Goal: Information Seeking & Learning: Check status

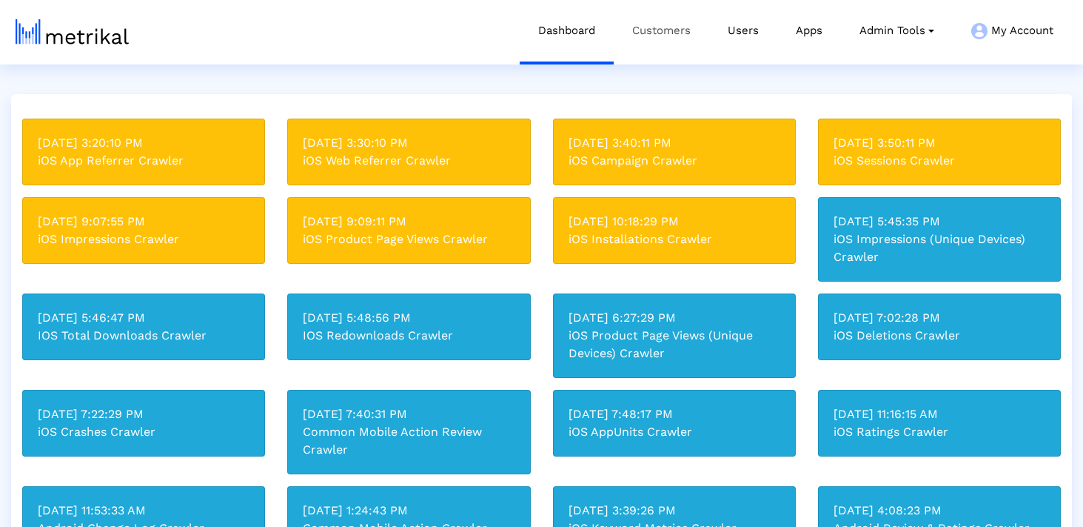
click at [615, 27] on link "Customers" at bounding box center [662, 30] width 96 height 61
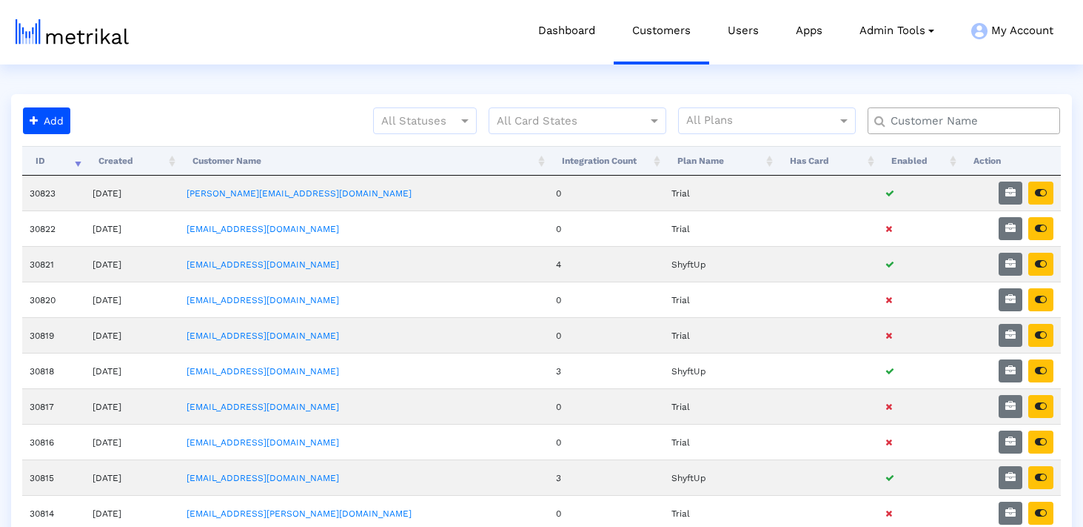
click at [947, 130] on div at bounding box center [964, 120] width 193 height 27
click at [943, 121] on input "text" at bounding box center [967, 121] width 174 height 16
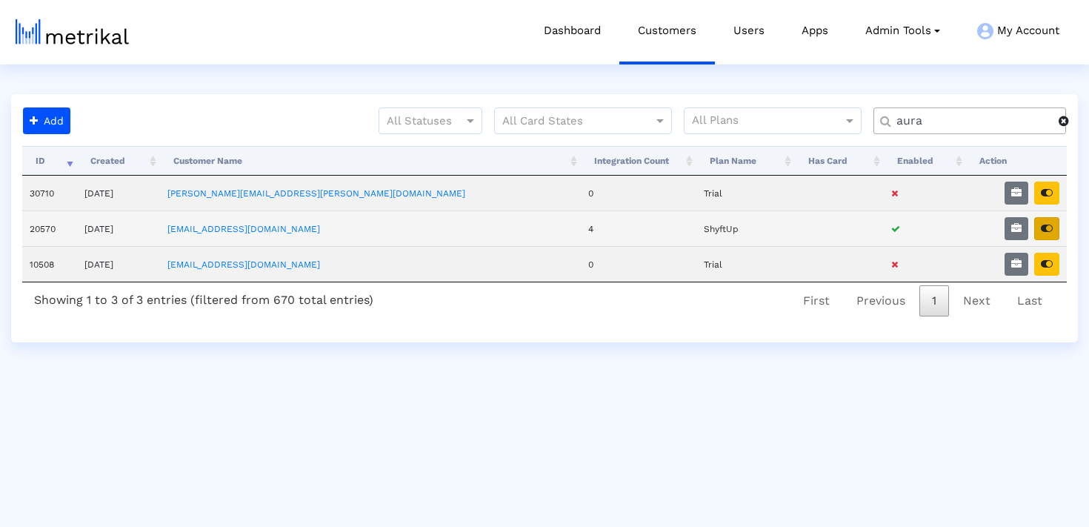
type input "aura"
click at [1050, 226] on icon "button" at bounding box center [1046, 228] width 12 height 10
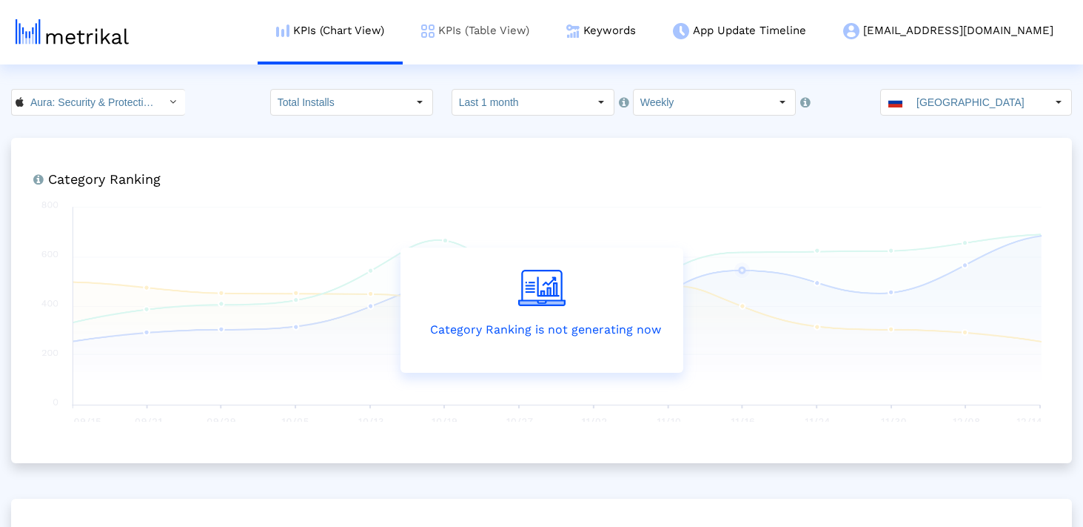
click at [542, 38] on link "KPIs (Table View)" at bounding box center [475, 30] width 145 height 61
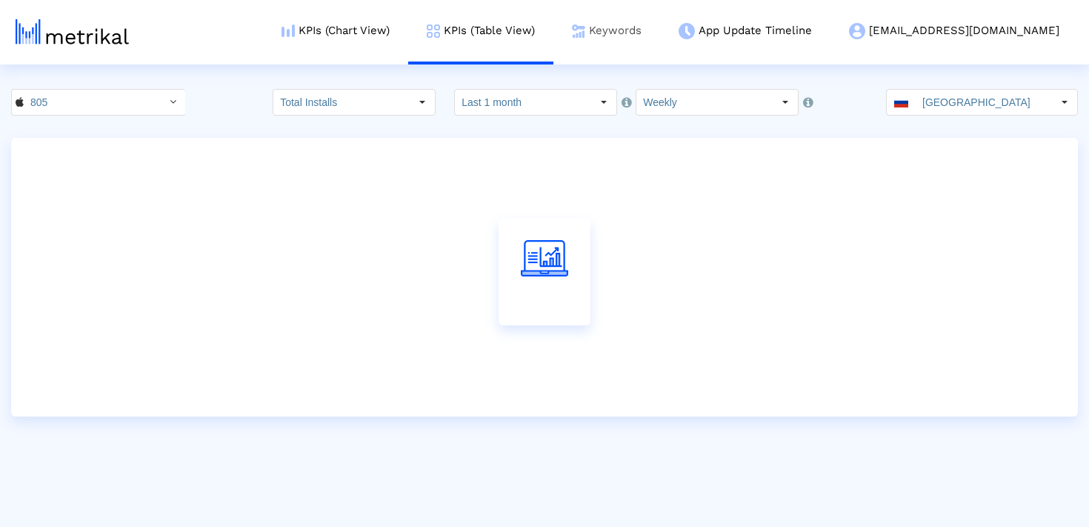
click at [660, 39] on link "Keywords" at bounding box center [606, 30] width 107 height 61
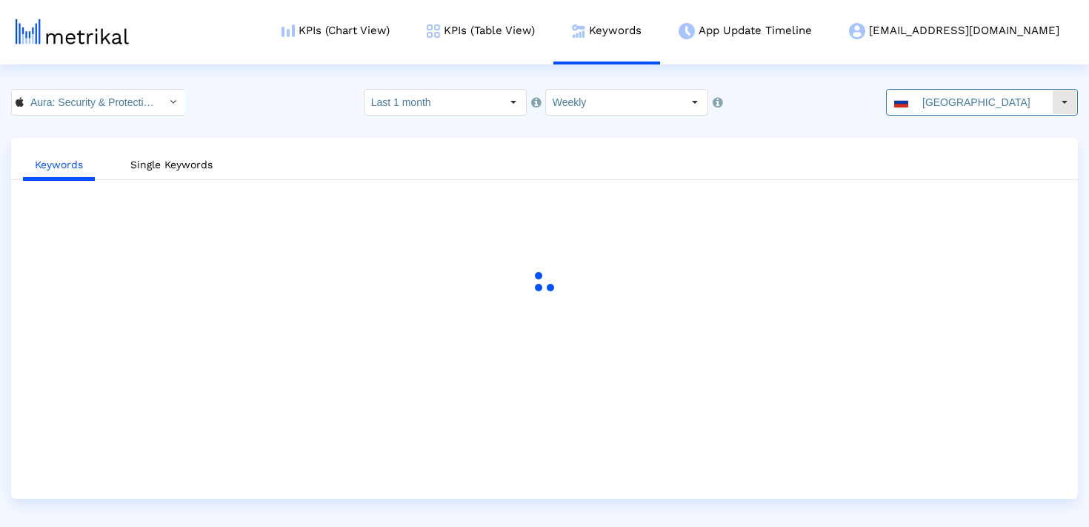
click at [908, 104] on span at bounding box center [901, 102] width 14 height 10
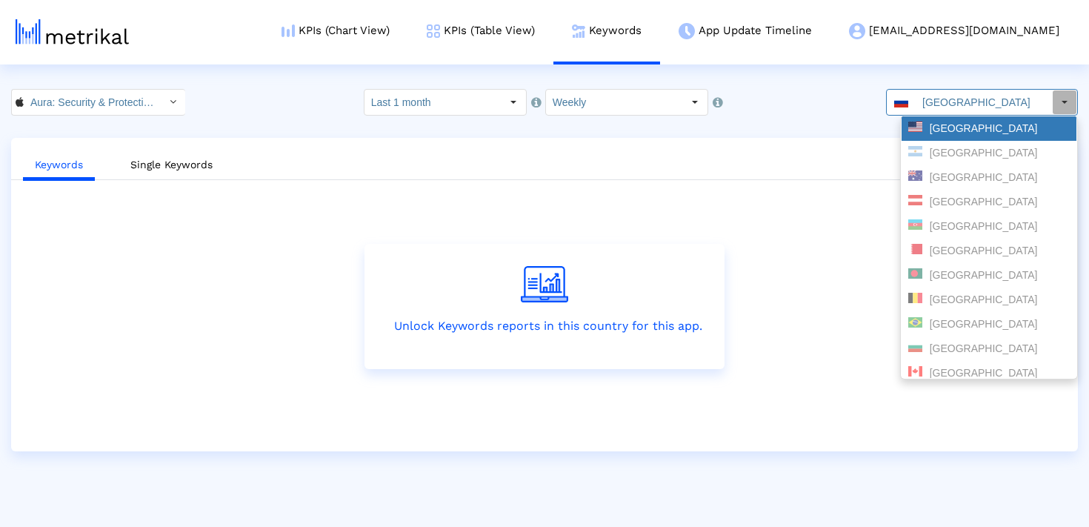
click at [947, 134] on div "United States" at bounding box center [988, 128] width 161 height 14
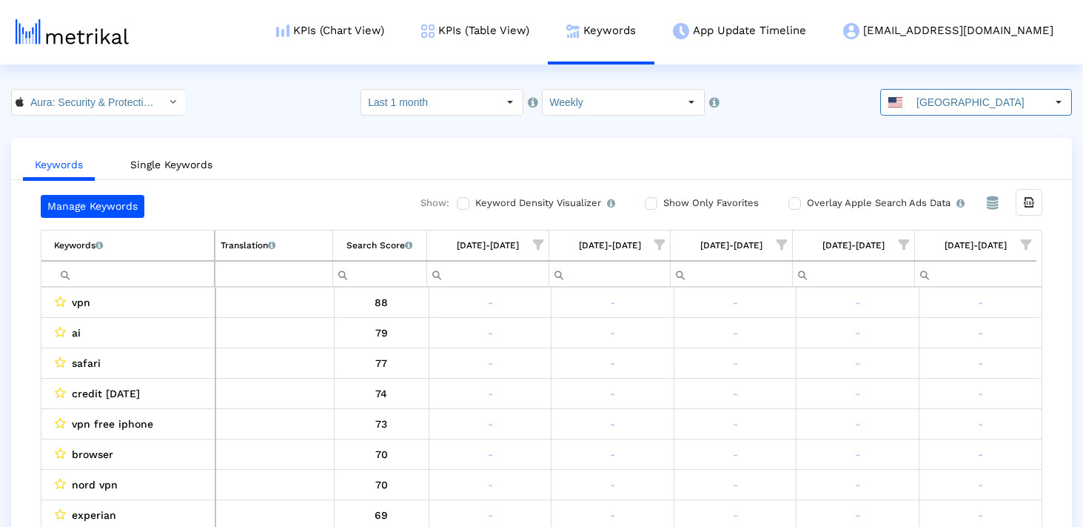
click at [161, 284] on input "Filter cell" at bounding box center [134, 273] width 160 height 24
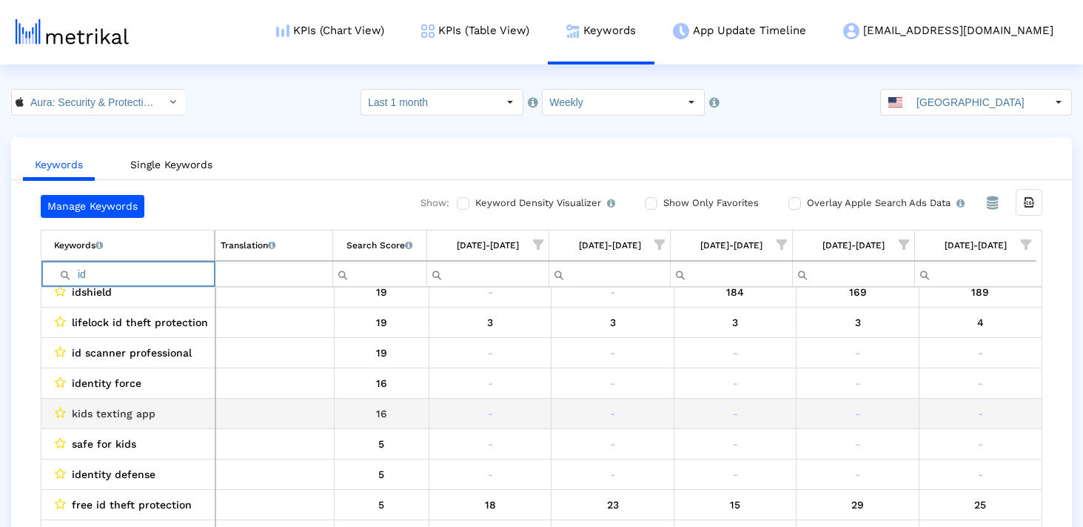
scroll to position [428, 0]
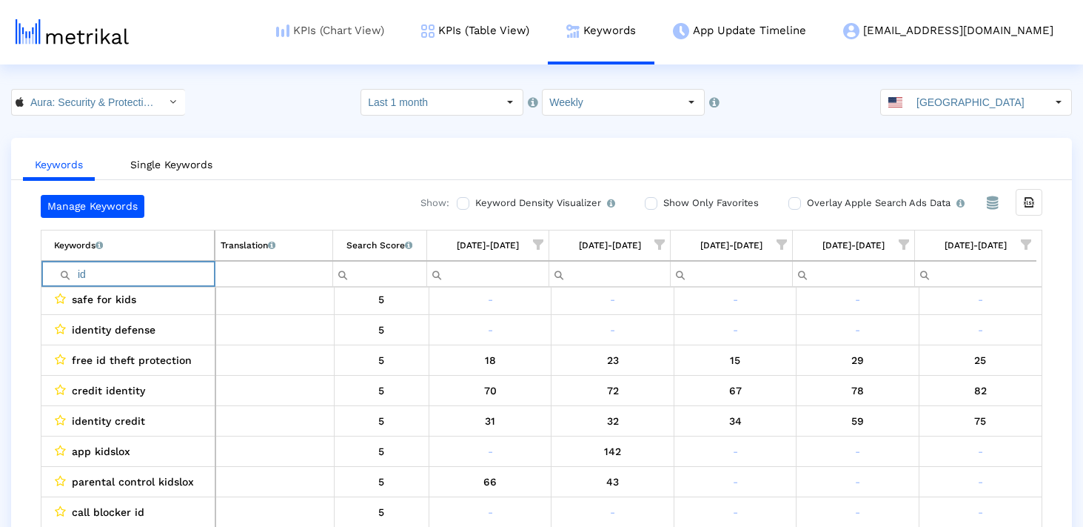
type input "id"
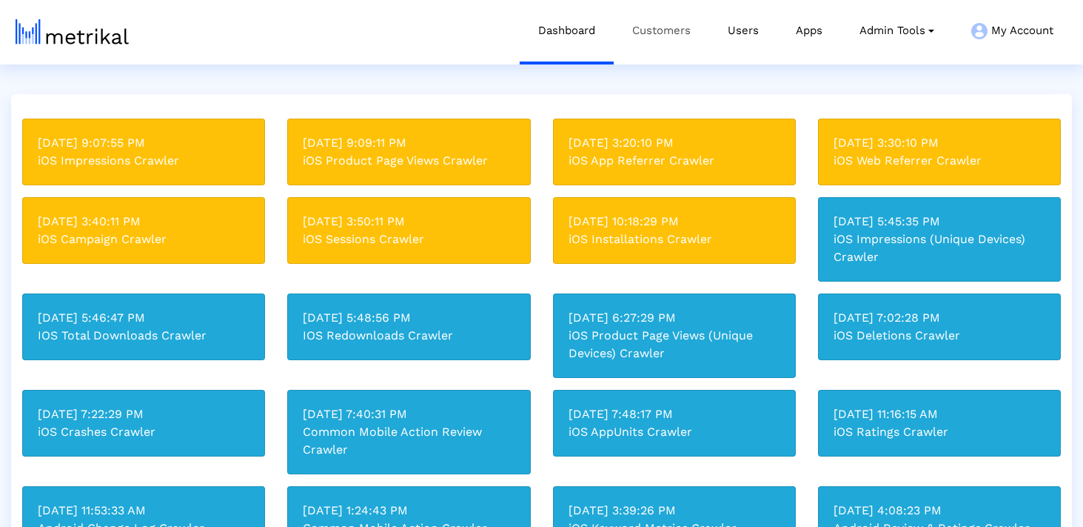
click at [660, 35] on link "Customers" at bounding box center [662, 30] width 96 height 61
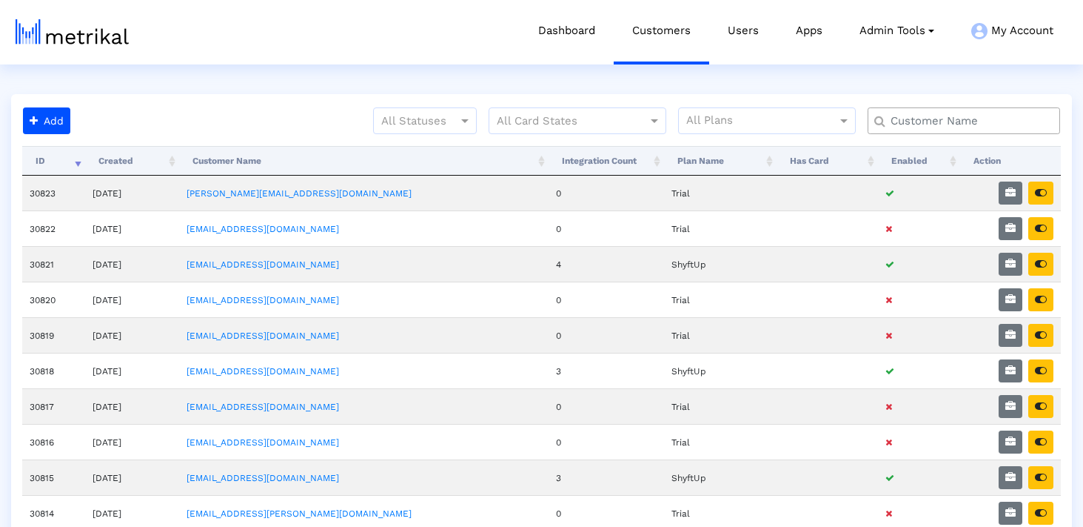
click at [921, 121] on input "text" at bounding box center [967, 121] width 174 height 16
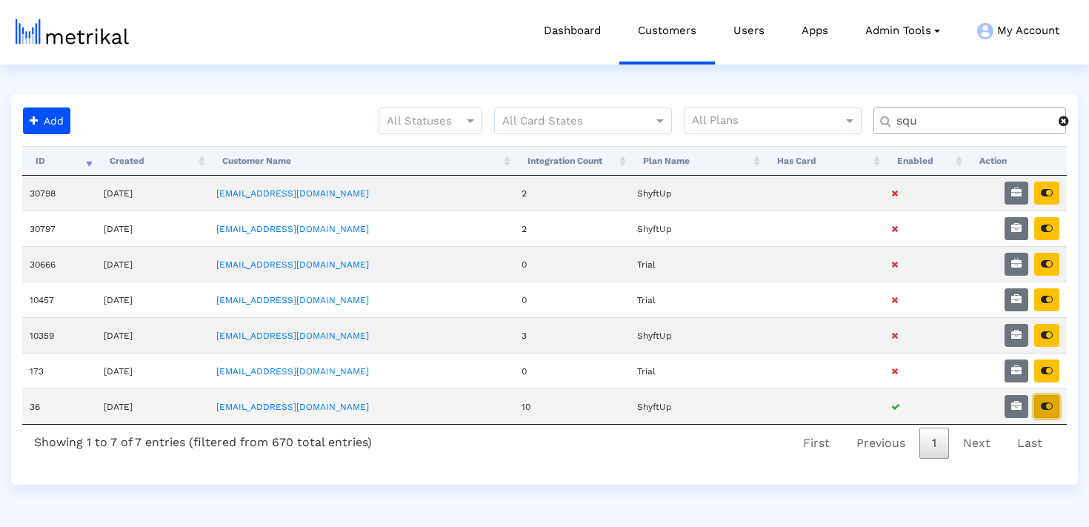
click at [1049, 404] on icon "button" at bounding box center [1046, 406] width 12 height 10
click at [915, 121] on input "squ" at bounding box center [972, 121] width 173 height 16
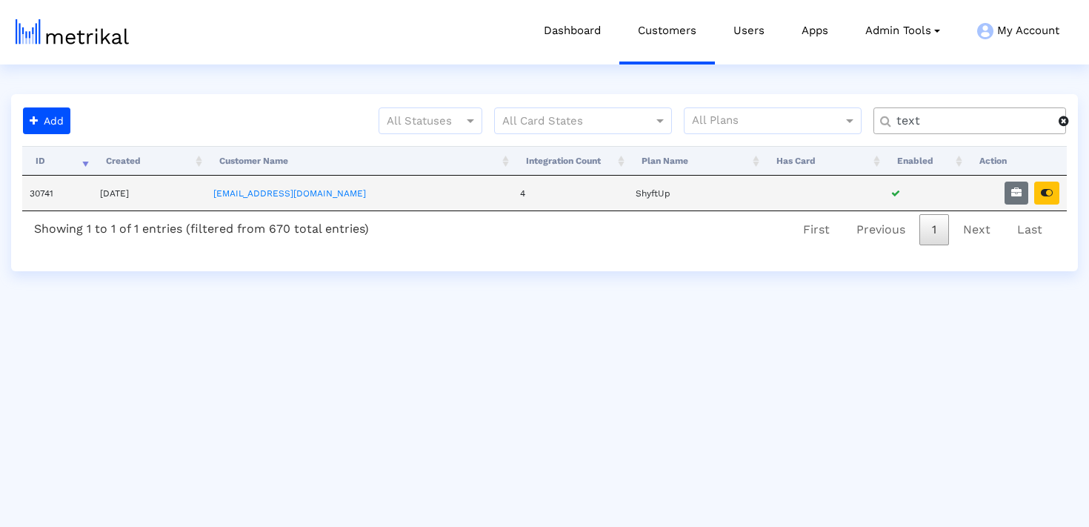
type input "text"
click at [1049, 207] on td at bounding box center [1016, 193] width 101 height 35
click at [1052, 195] on icon "button" at bounding box center [1046, 192] width 12 height 10
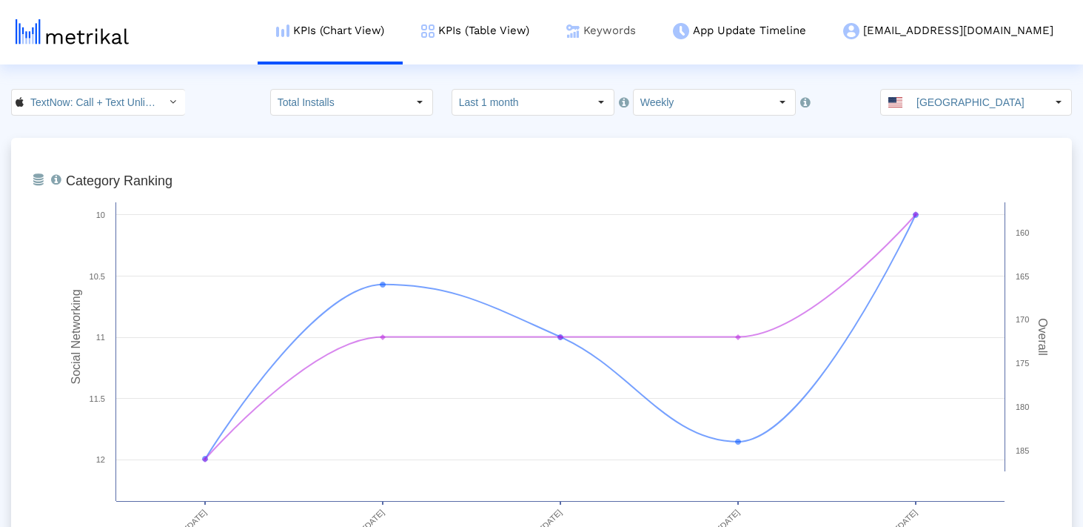
click at [651, 44] on link "Keywords" at bounding box center [601, 30] width 107 height 61
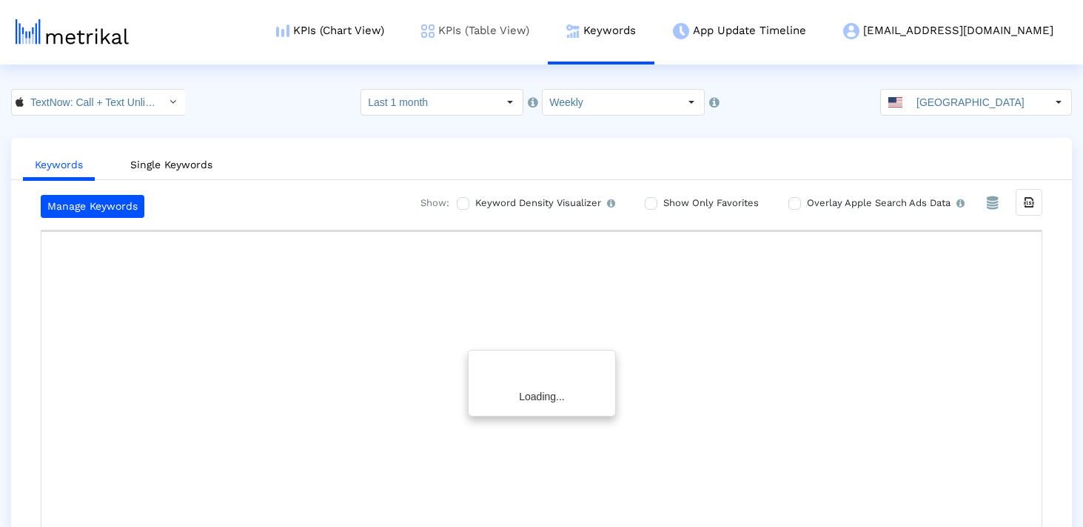
click at [548, 23] on link "KPIs (Table View)" at bounding box center [475, 30] width 145 height 61
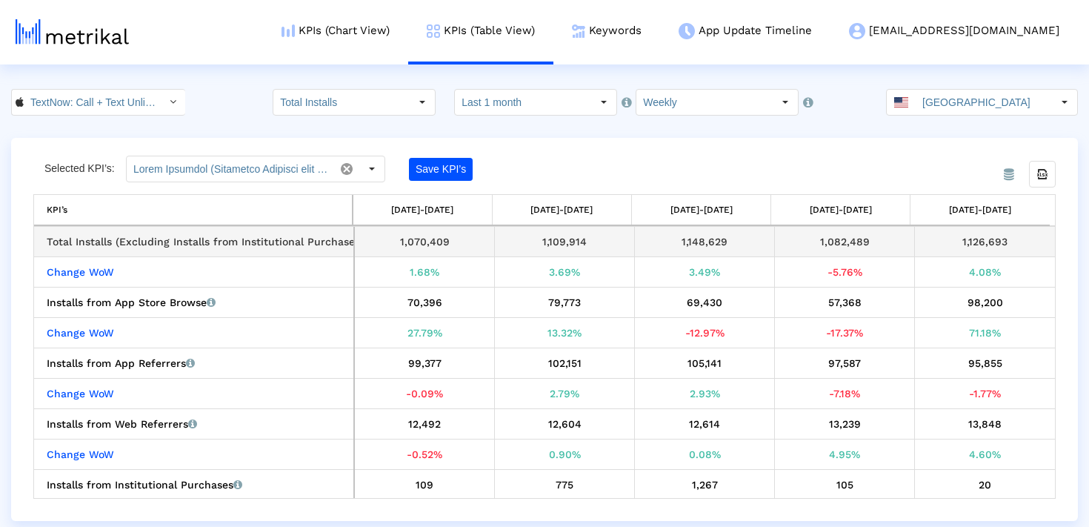
click at [961, 235] on div "1,126,693" at bounding box center [985, 241] width 130 height 19
copy div "1,126,693"
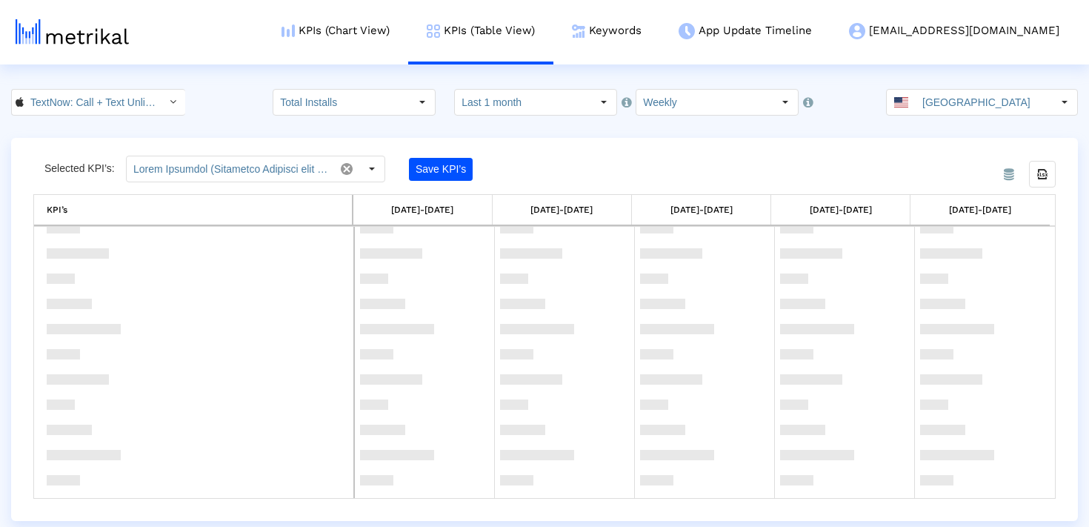
scroll to position [1176, 0]
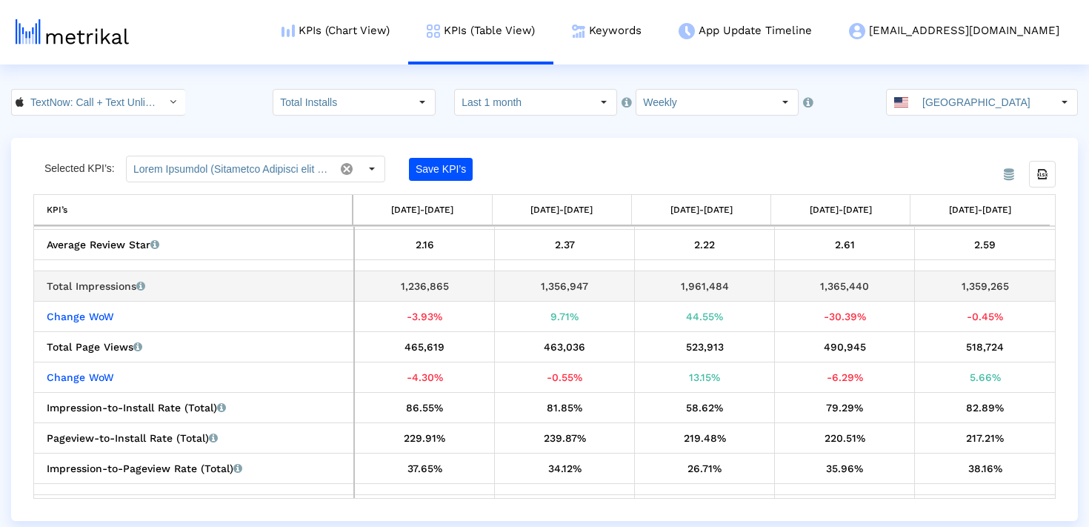
click at [994, 284] on div "1,359,265" at bounding box center [985, 285] width 130 height 19
copy div "1,359,265"
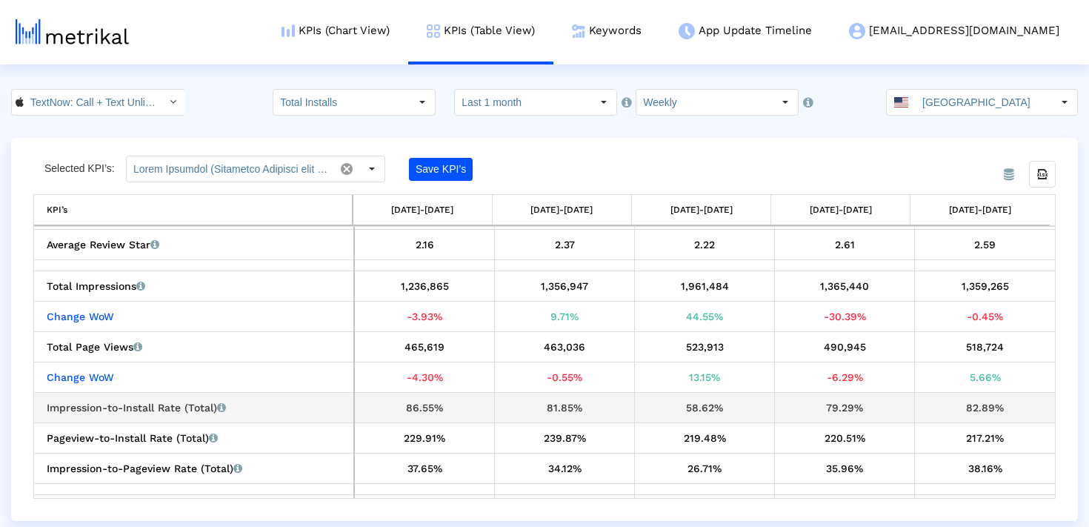
click at [978, 404] on div "82.89%" at bounding box center [985, 407] width 130 height 19
copy div "82.89%"
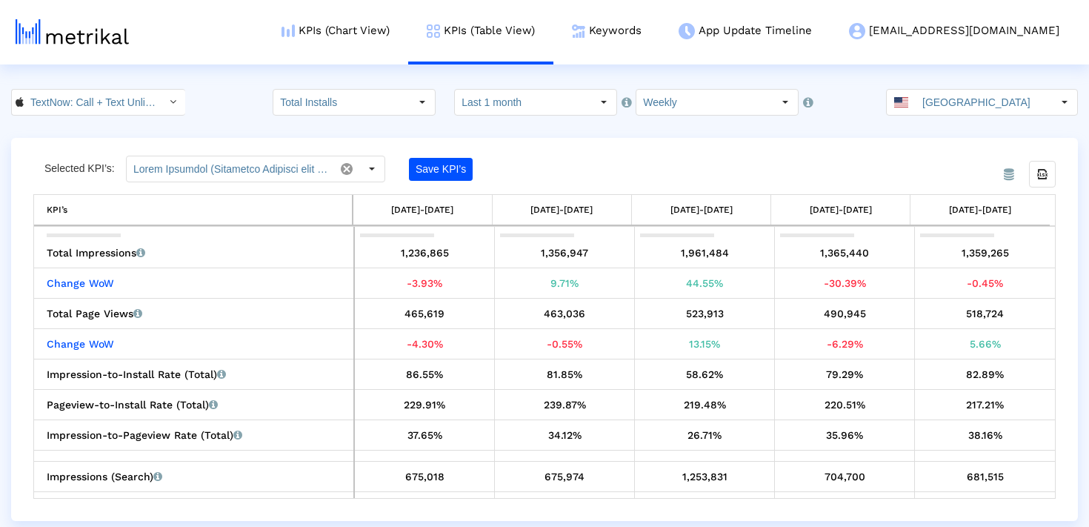
scroll to position [1301, 0]
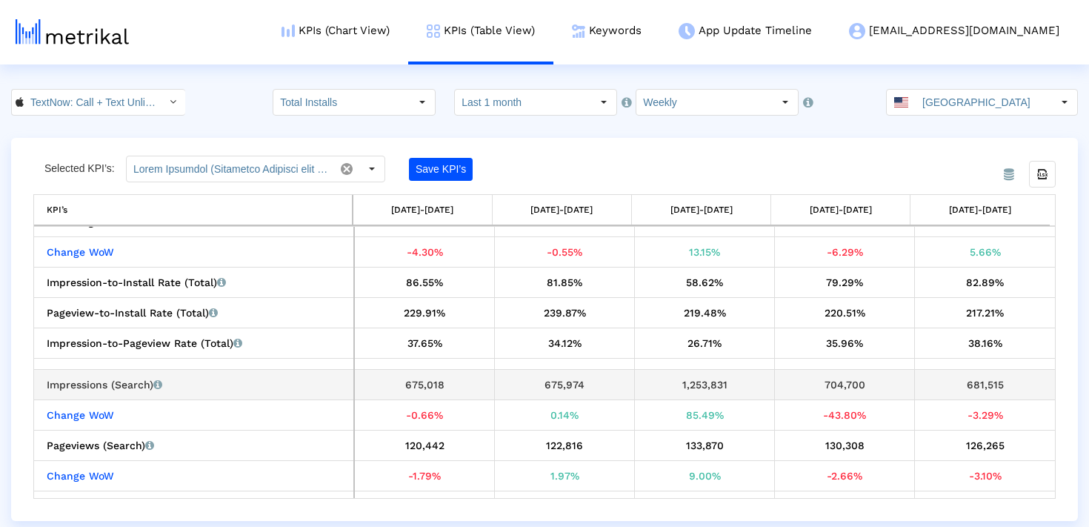
click at [974, 384] on div "681,515" at bounding box center [985, 384] width 130 height 19
copy div "681,515"
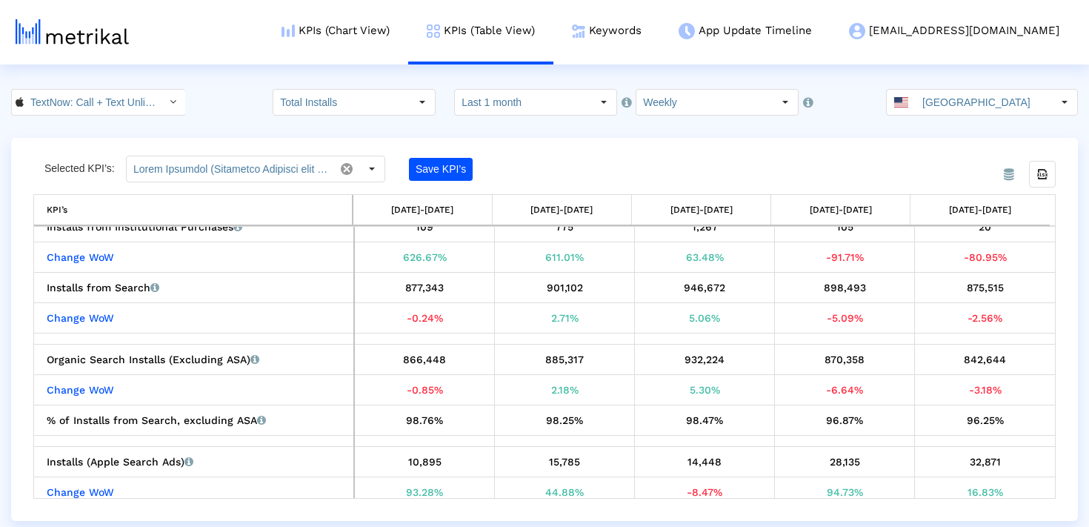
scroll to position [235, 0]
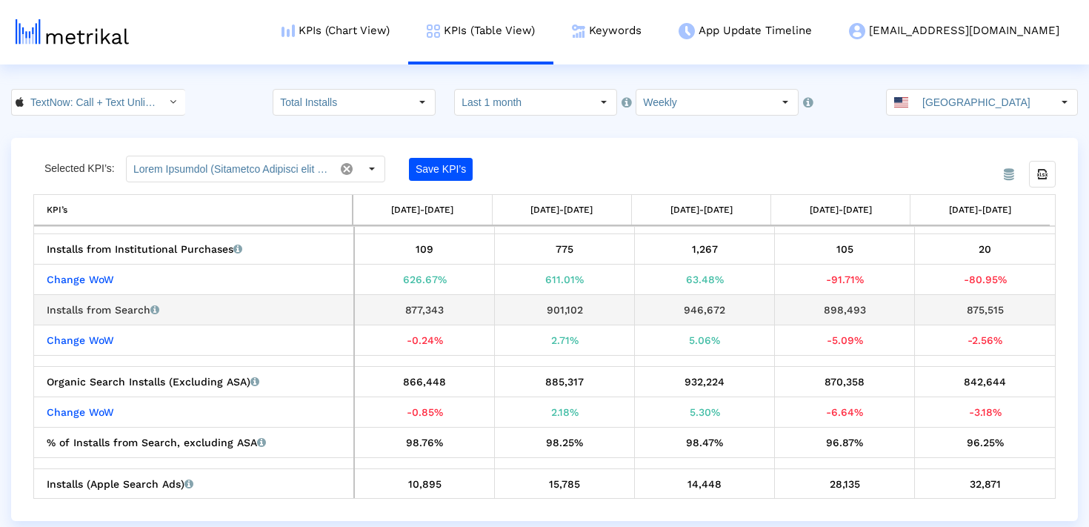
click at [986, 314] on div "875,515" at bounding box center [985, 309] width 130 height 19
copy div "875,515"
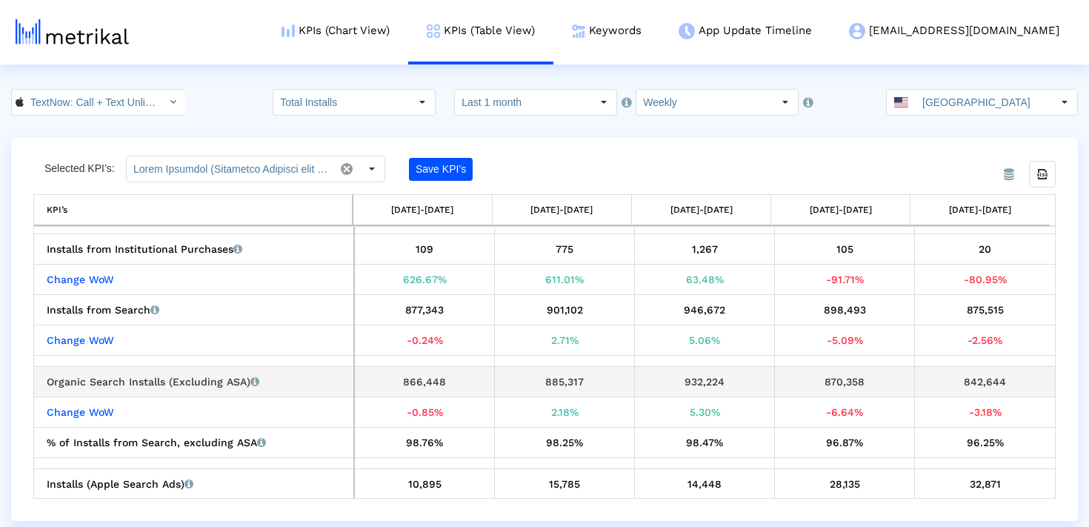
click at [980, 377] on div "842,644" at bounding box center [985, 381] width 130 height 19
copy div "842,644"
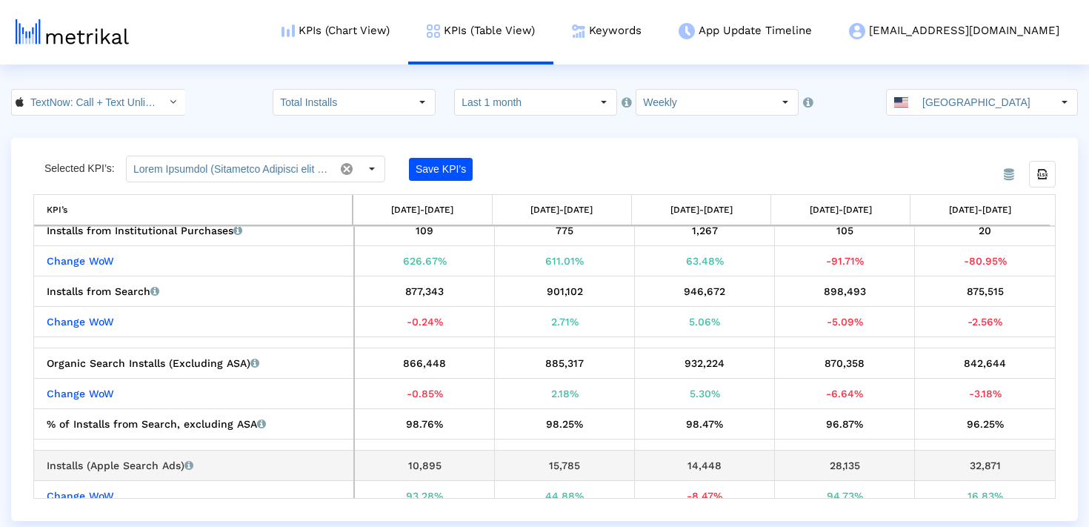
scroll to position [255, 0]
click at [985, 466] on div "32,871" at bounding box center [985, 464] width 130 height 19
copy div "32,871"
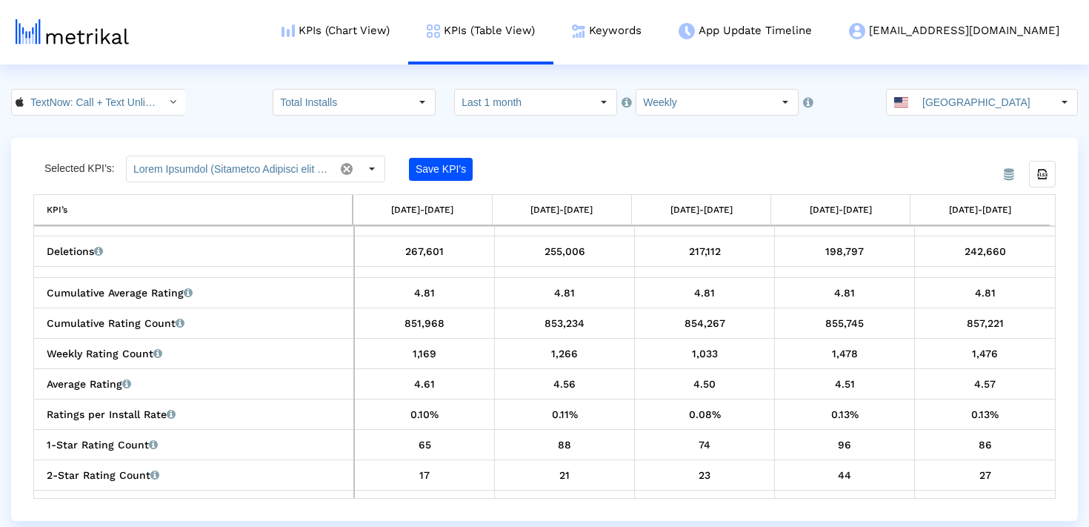
scroll to position [776, 0]
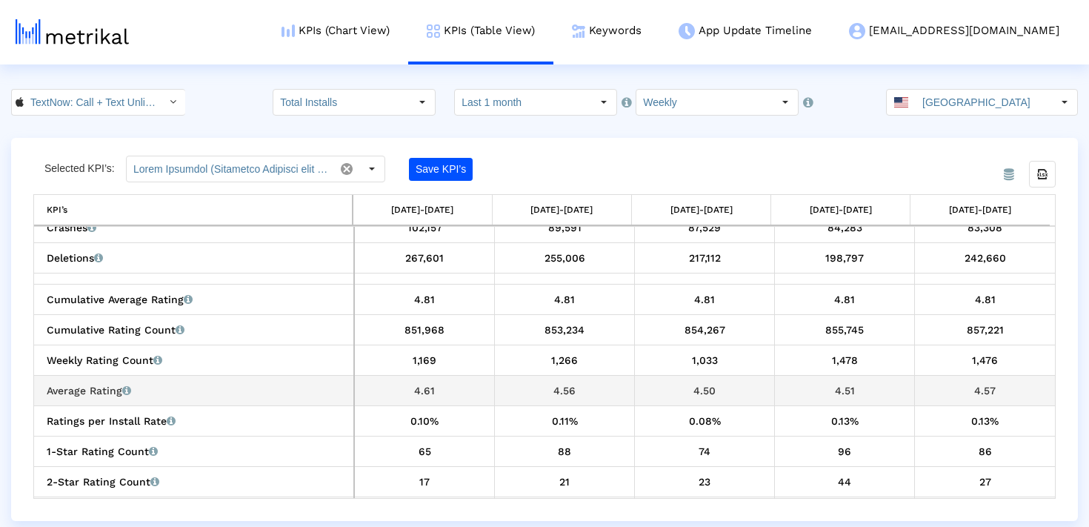
click at [979, 392] on div "4.57" at bounding box center [985, 390] width 130 height 19
copy div "4.57"
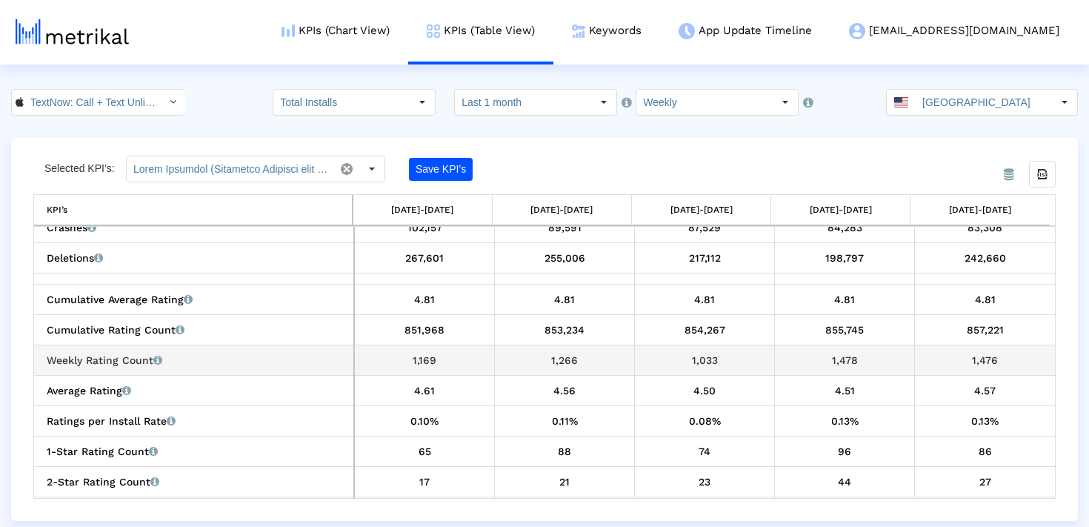
click at [972, 353] on div "1,476" at bounding box center [985, 359] width 130 height 19
copy div "1,476"
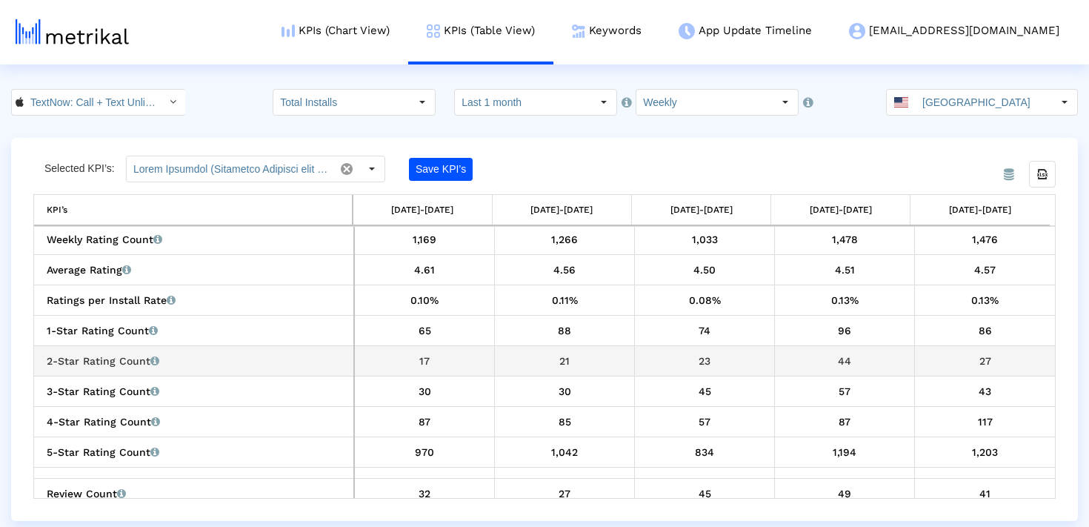
scroll to position [894, 0]
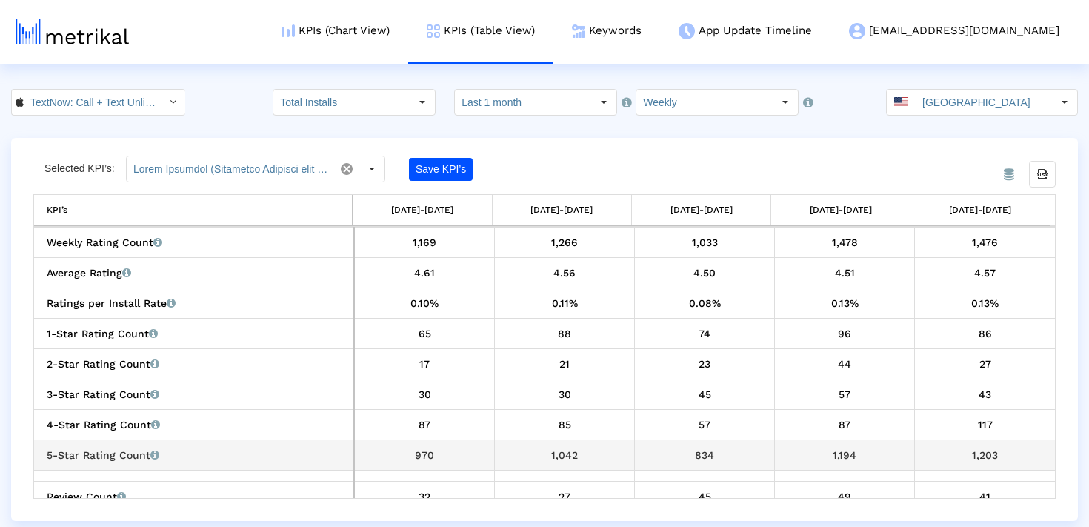
click at [969, 458] on div "1,203" at bounding box center [985, 454] width 130 height 19
copy div "1,203"
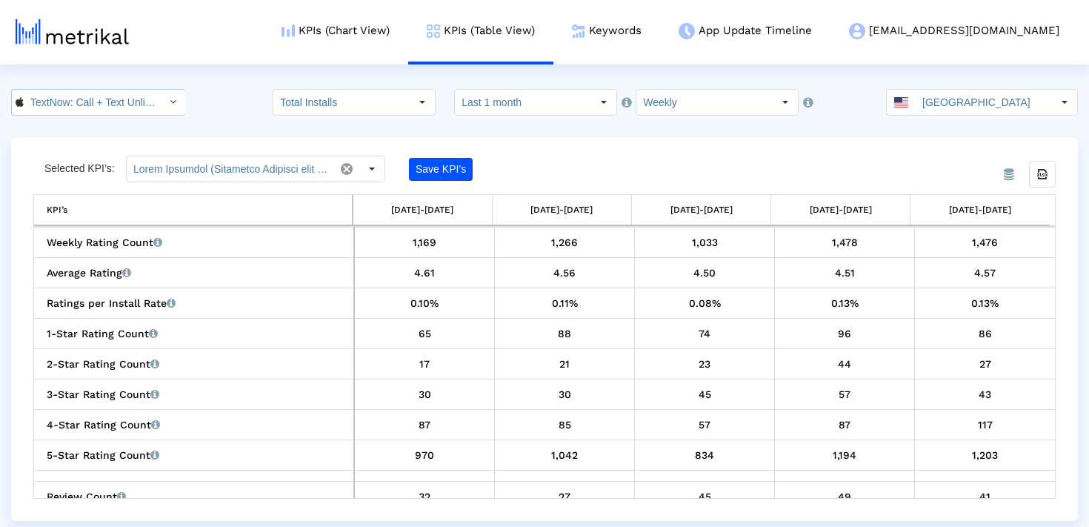
click at [96, 100] on input "TextNow: Call + Text Unlimited < 314716233 >" at bounding box center [90, 102] width 133 height 25
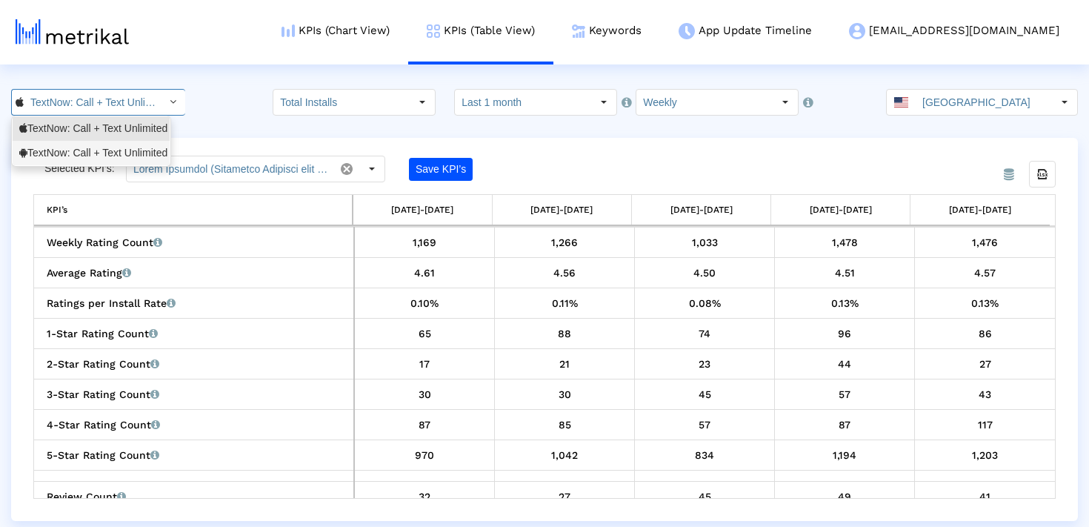
click at [93, 150] on div "TextNow: Call + Text Unlimited <com.enflick.android.TextNow>" at bounding box center [91, 153] width 144 height 14
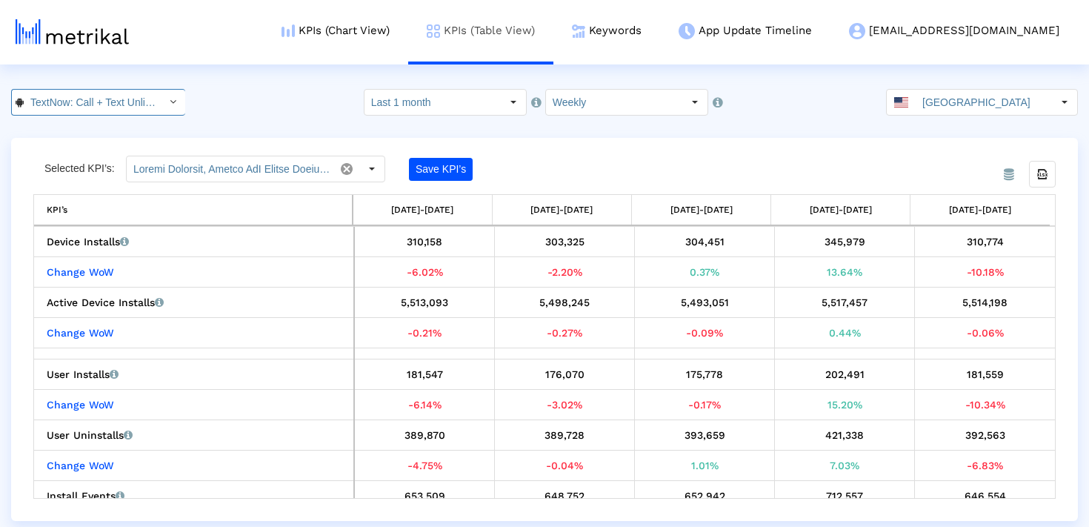
scroll to position [0, 186]
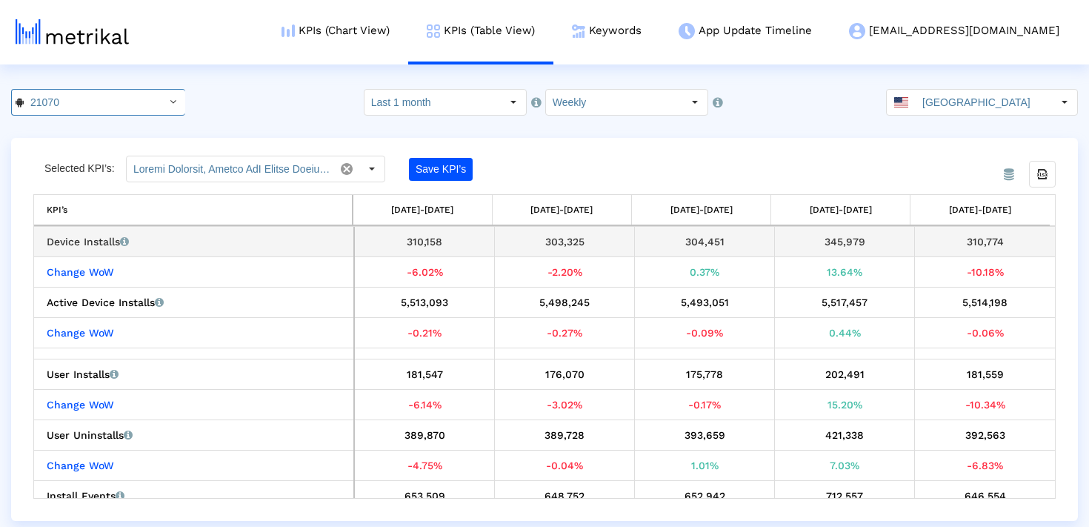
click at [988, 249] on div "310,774" at bounding box center [985, 241] width 130 height 19
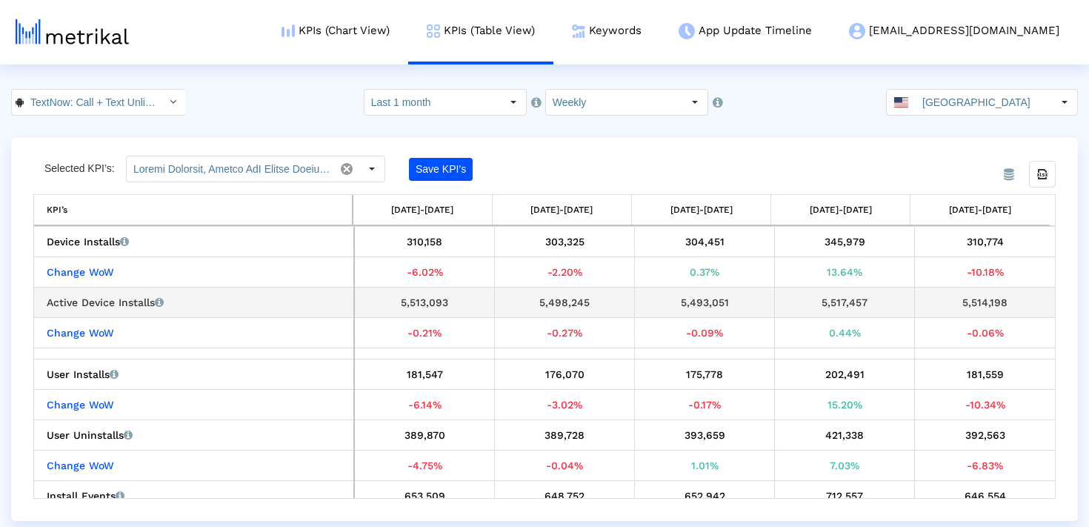
click at [989, 300] on div "5,514,198" at bounding box center [985, 302] width 130 height 19
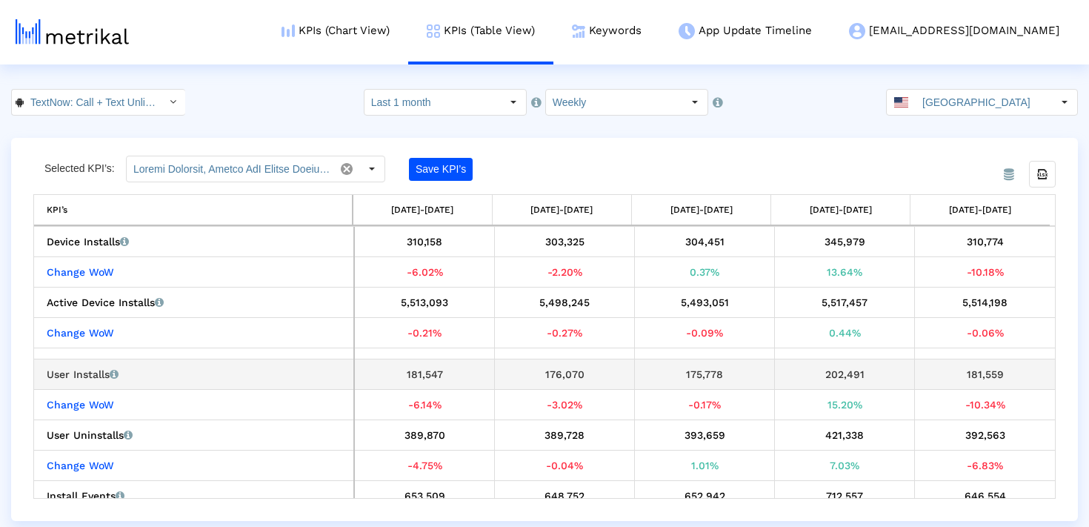
click at [999, 378] on div "181,559" at bounding box center [985, 373] width 130 height 19
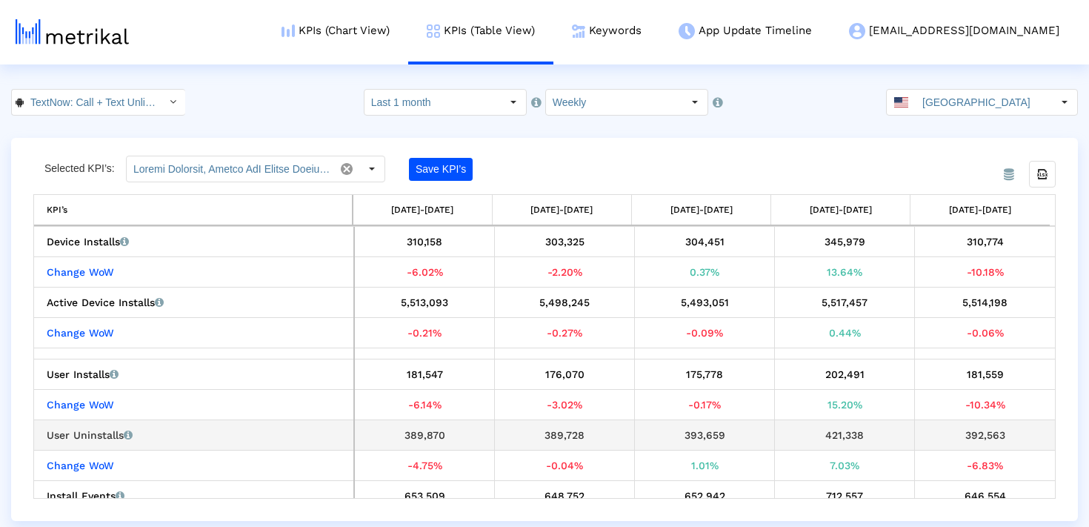
click at [974, 431] on div "392,563" at bounding box center [985, 434] width 130 height 19
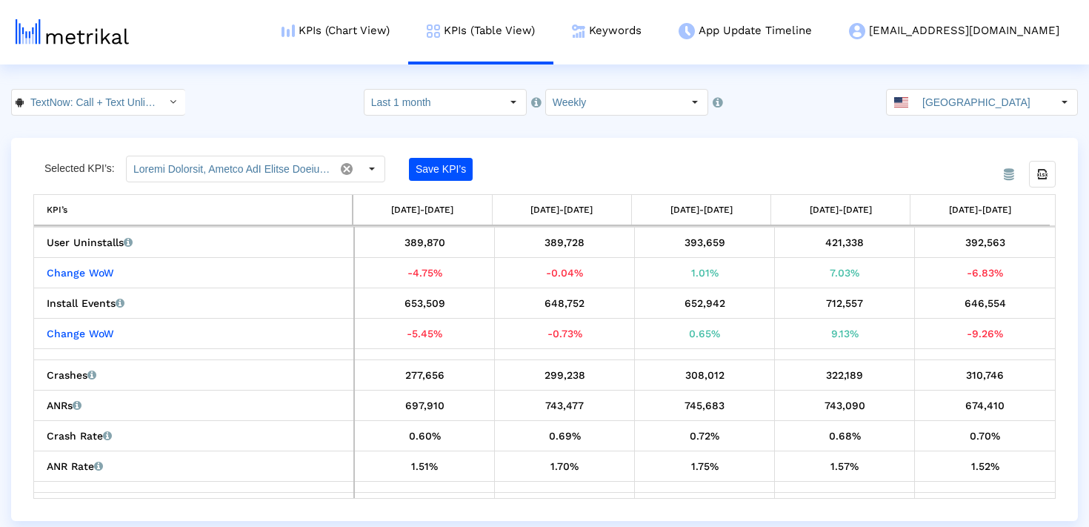
scroll to position [193, 0]
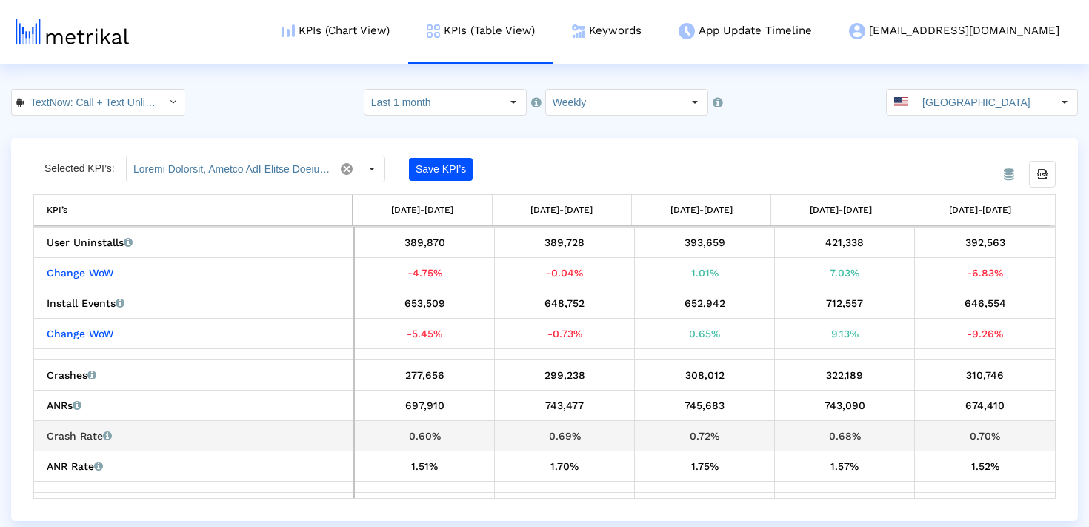
click at [978, 429] on div "0.70%" at bounding box center [985, 435] width 130 height 19
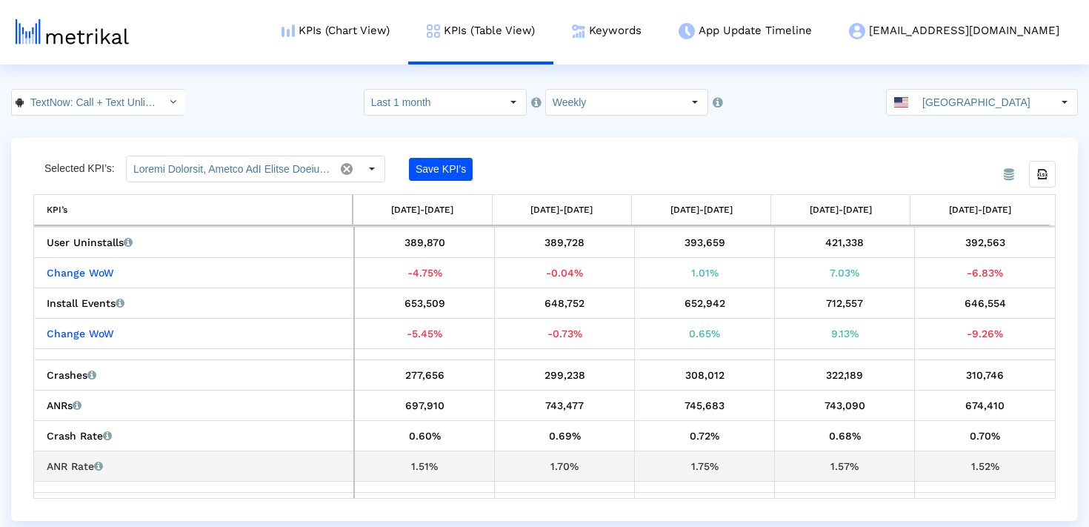
click at [992, 467] on div "1.52%" at bounding box center [985, 465] width 130 height 19
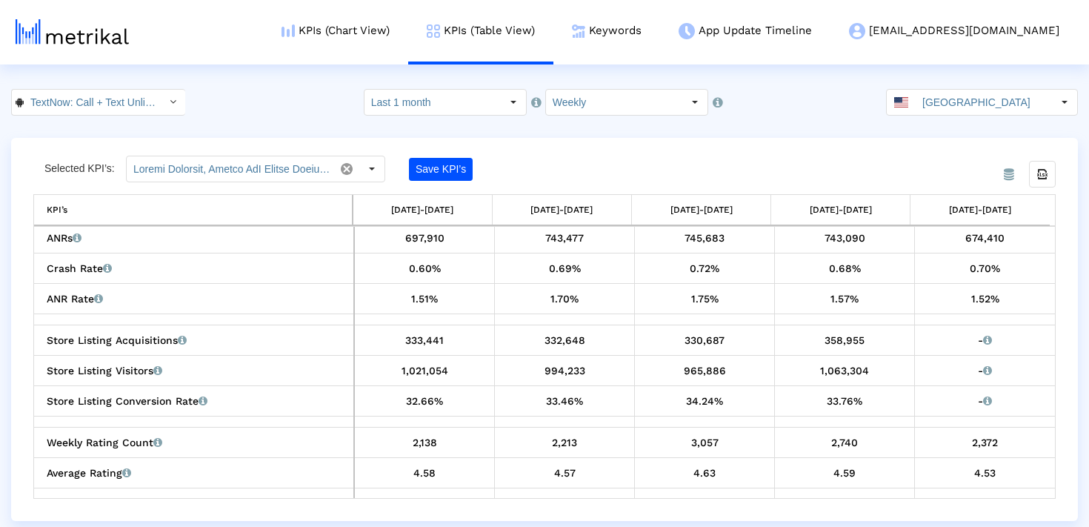
scroll to position [361, 0]
click at [843, 335] on div "358,955" at bounding box center [844, 339] width 129 height 19
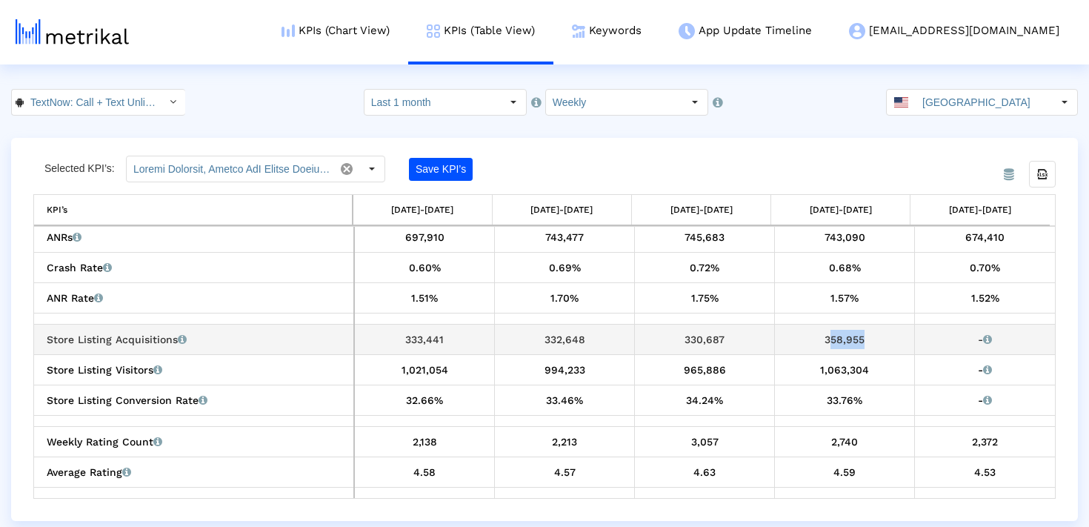
click at [843, 335] on div "358,955" at bounding box center [844, 339] width 129 height 19
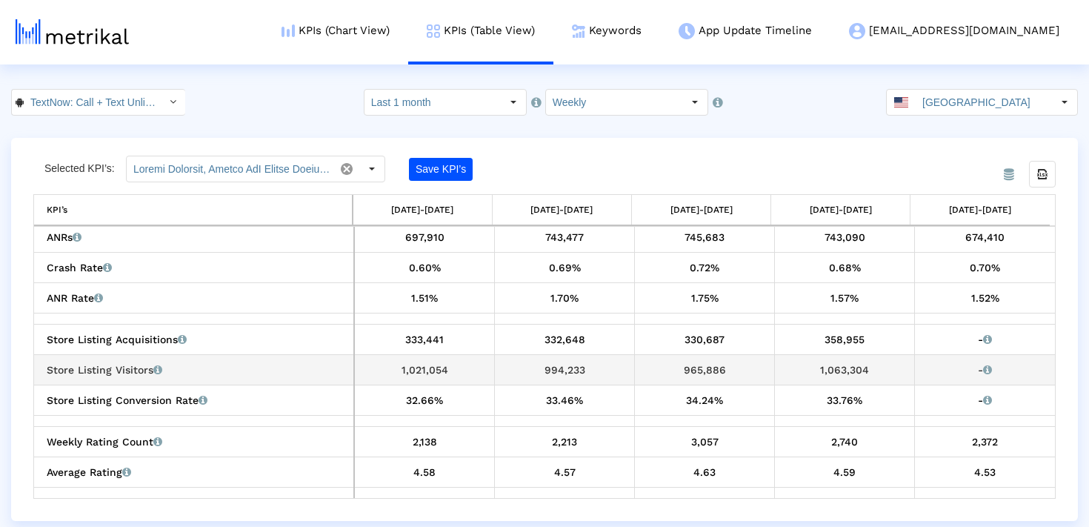
click at [835, 373] on div "1,063,304" at bounding box center [844, 369] width 129 height 19
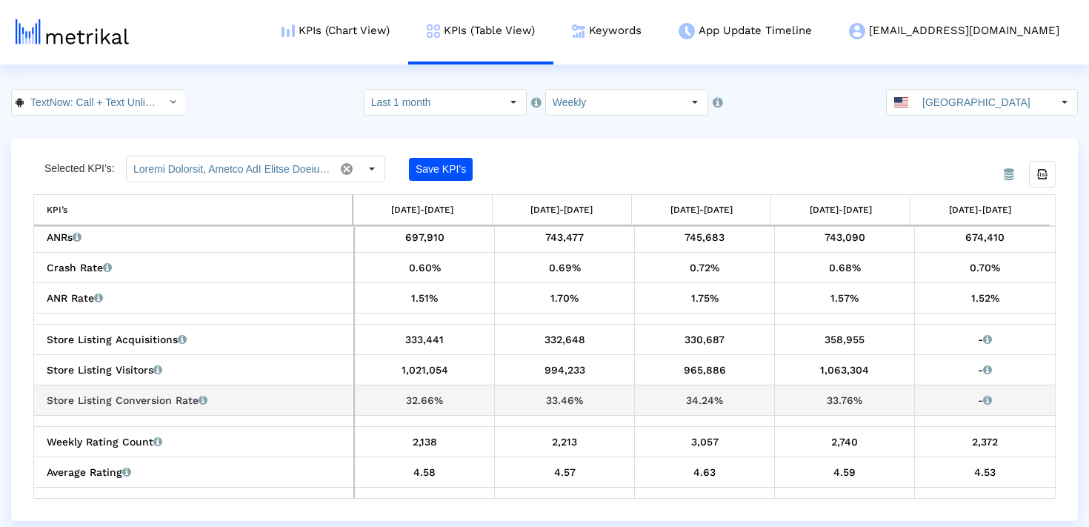
click at [829, 390] on div "33.76%" at bounding box center [844, 399] width 129 height 19
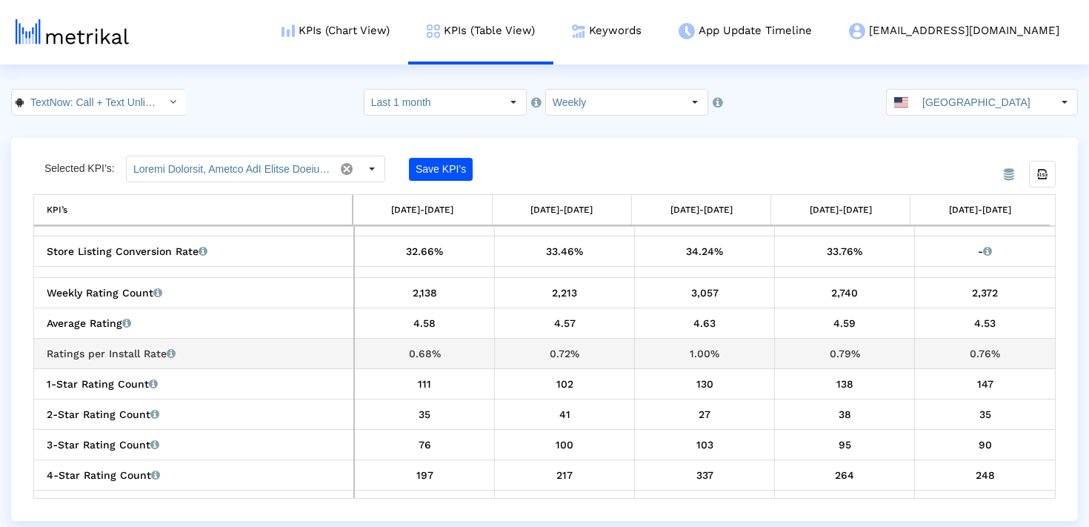
scroll to position [510, 0]
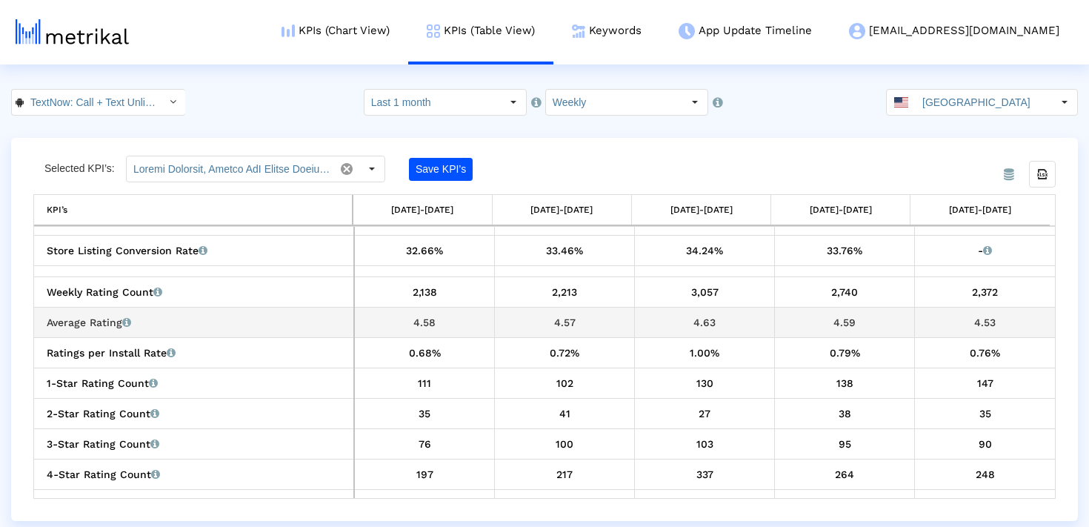
click at [974, 319] on div "4.53" at bounding box center [985, 321] width 130 height 19
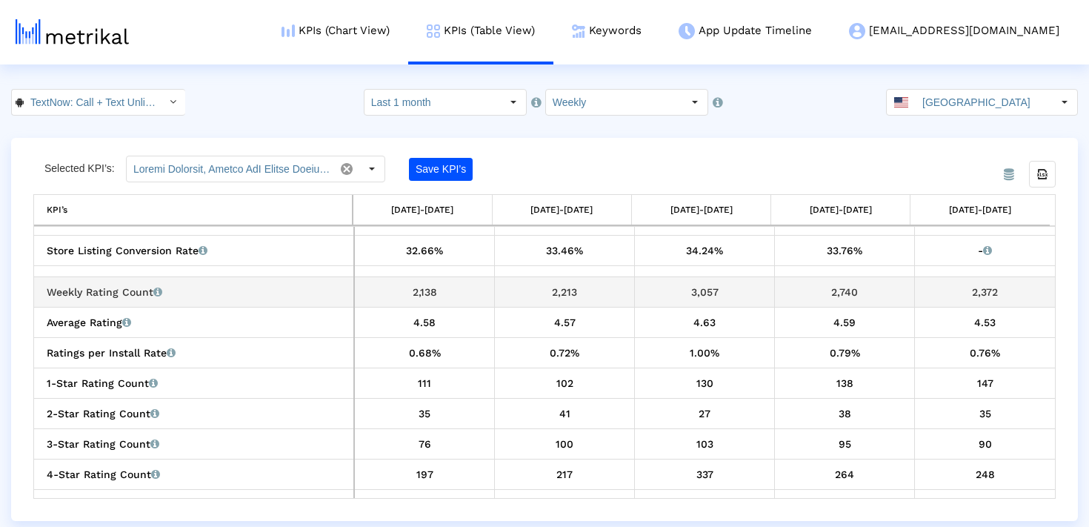
click at [982, 298] on div "2,372" at bounding box center [985, 291] width 130 height 19
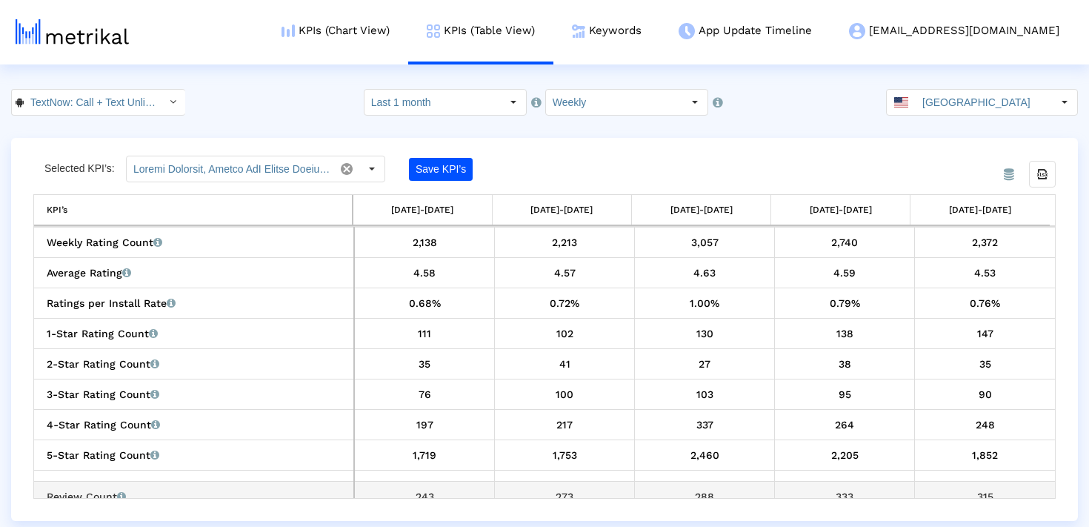
scroll to position [572, 0]
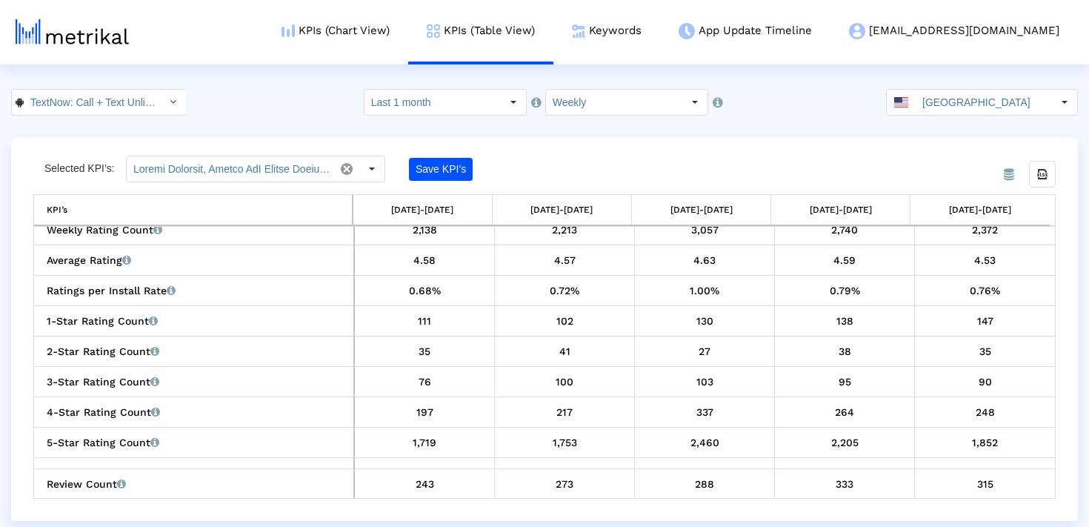
click at [983, 489] on div "315" at bounding box center [985, 483] width 130 height 19
click at [982, 438] on div "1,852" at bounding box center [985, 441] width 130 height 19
